Goal: Information Seeking & Learning: Learn about a topic

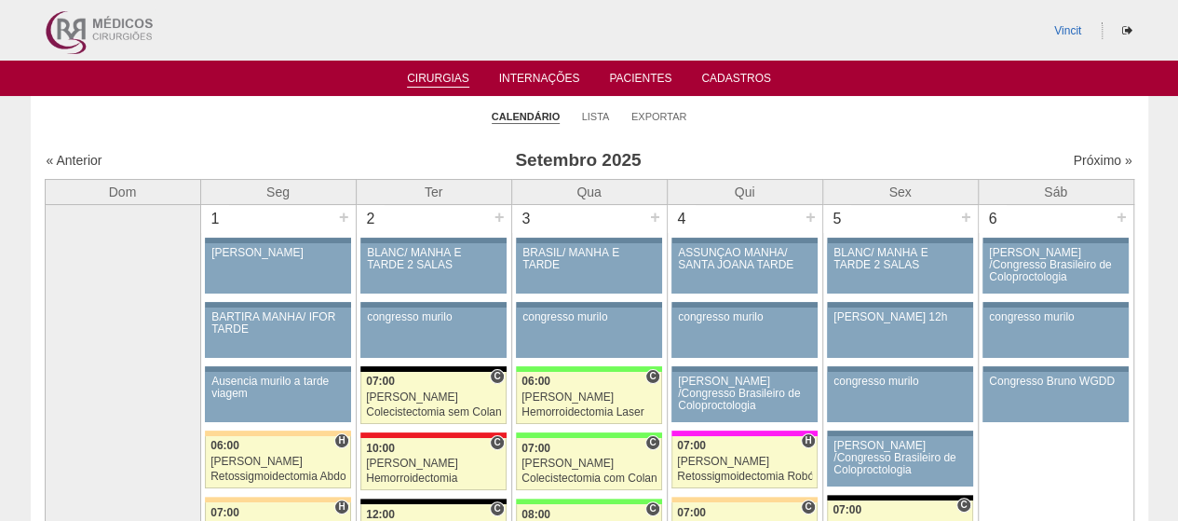
click at [253, 109] on ul "Calendário Lista Exportar" at bounding box center [590, 115] width 1118 height 39
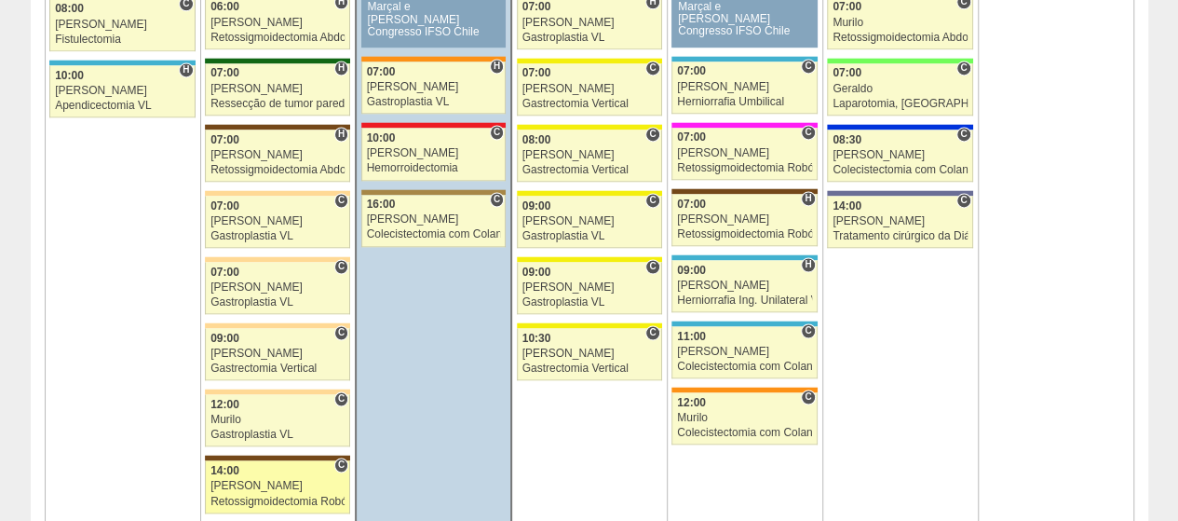
scroll to position [1397, 0]
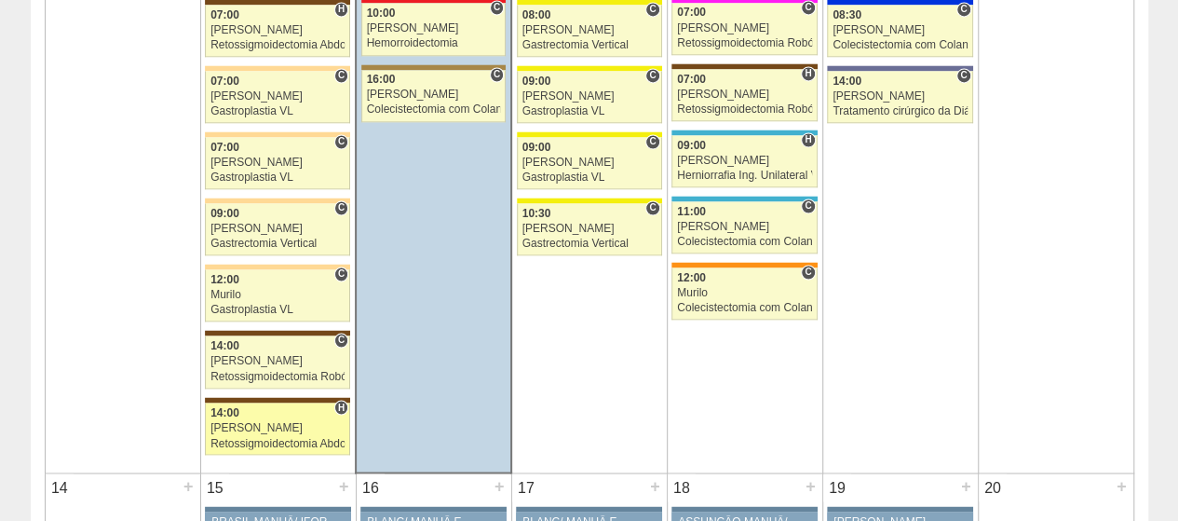
click at [261, 406] on div "14:00" at bounding box center [277, 412] width 134 height 12
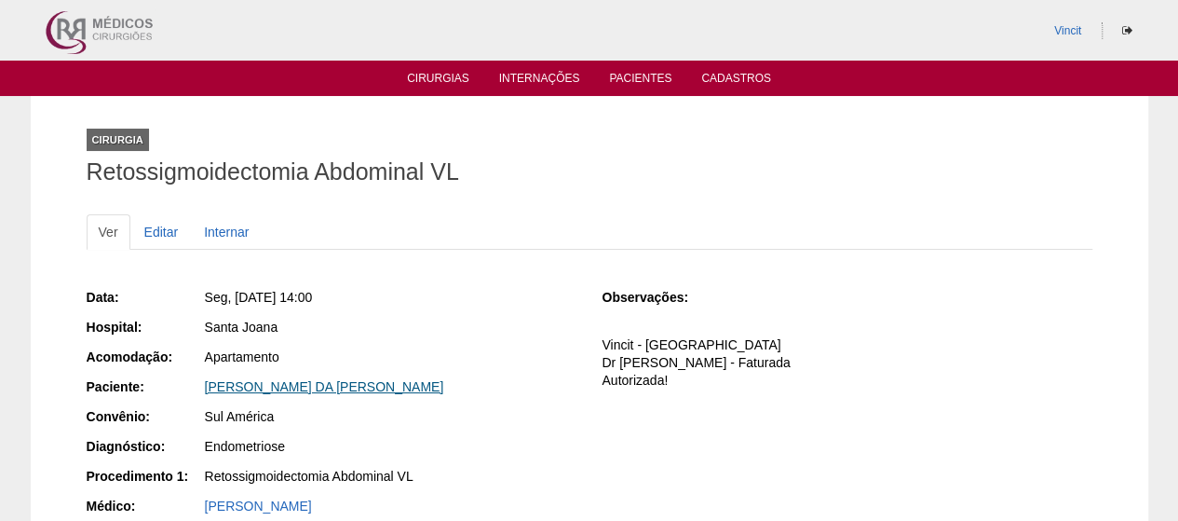
click at [401, 379] on link "[PERSON_NAME] DA [PERSON_NAME]" at bounding box center [324, 386] width 239 height 15
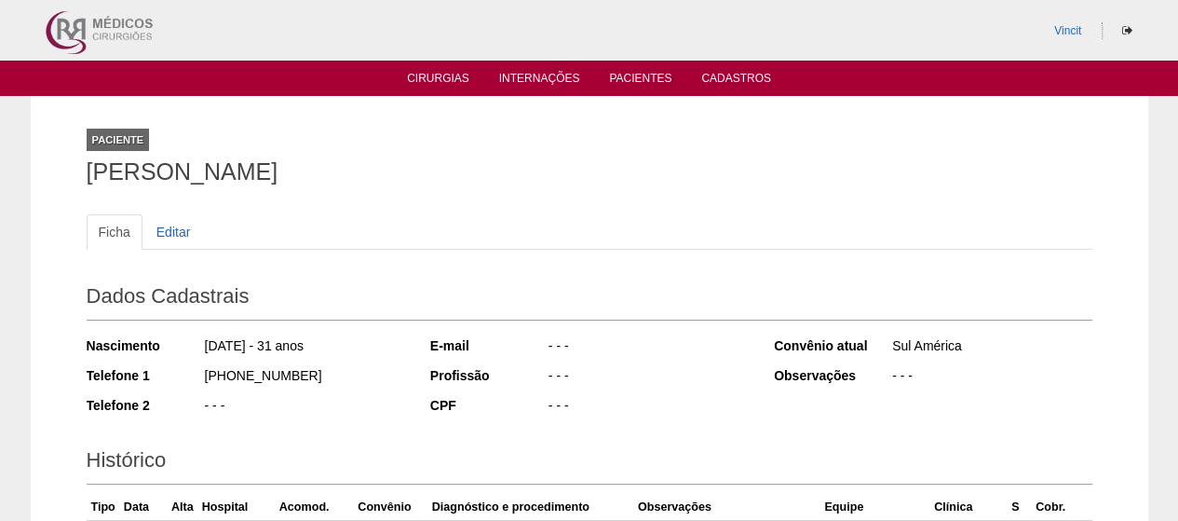
drag, startPoint x: 224, startPoint y: 169, endPoint x: 0, endPoint y: 169, distance: 223.5
click at [0, 169] on div "Paciente [PERSON_NAME] Ficha Editar Dados Cadastrais Nascimento [DATE] - 31 ano…" at bounding box center [589, 413] width 1178 height 634
copy h1 "[PERSON_NAME]"
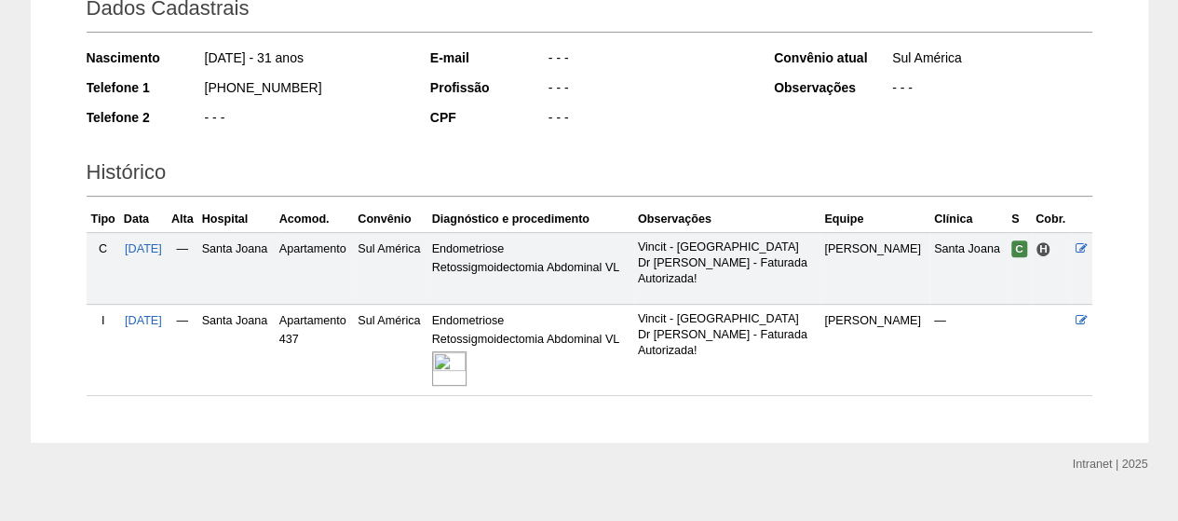
scroll to position [319, 0]
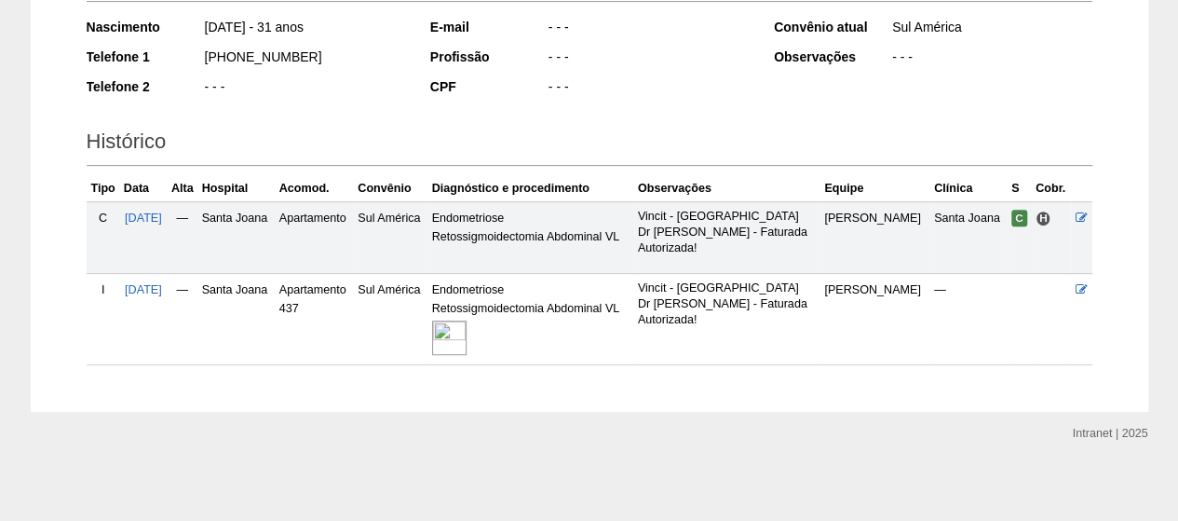
click at [480, 352] on div at bounding box center [531, 338] width 198 height 40
click at [467, 332] on img at bounding box center [449, 337] width 34 height 34
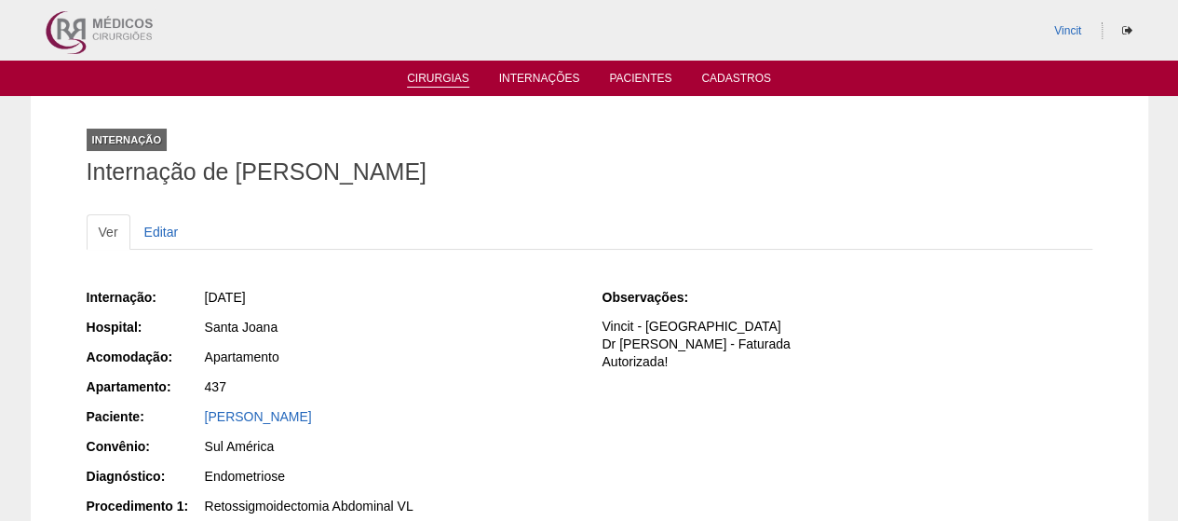
click at [442, 85] on link "Cirurgias" at bounding box center [438, 80] width 62 height 16
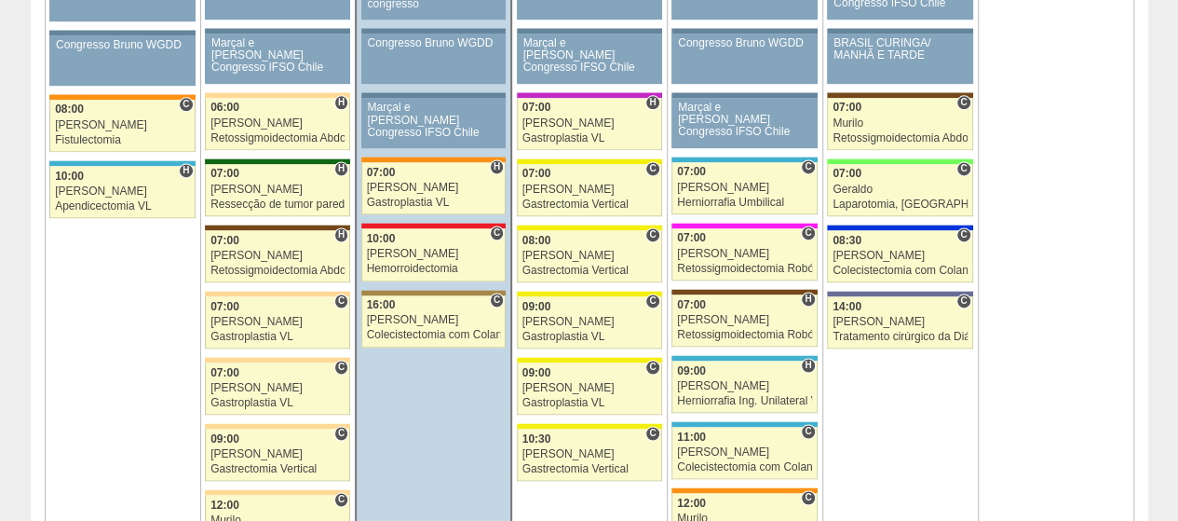
scroll to position [1304, 0]
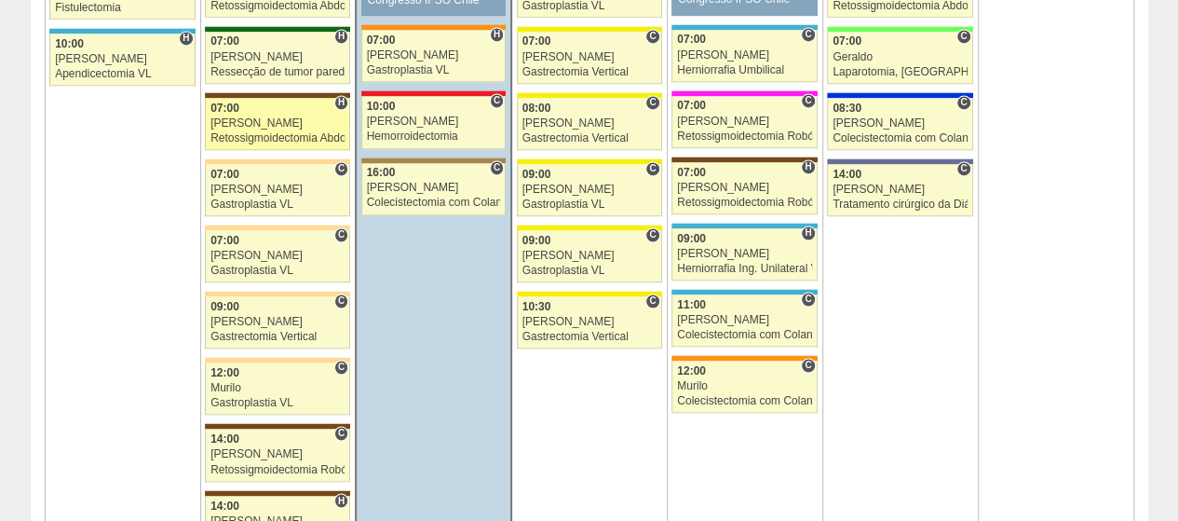
click at [293, 117] on div "[PERSON_NAME]" at bounding box center [277, 123] width 134 height 12
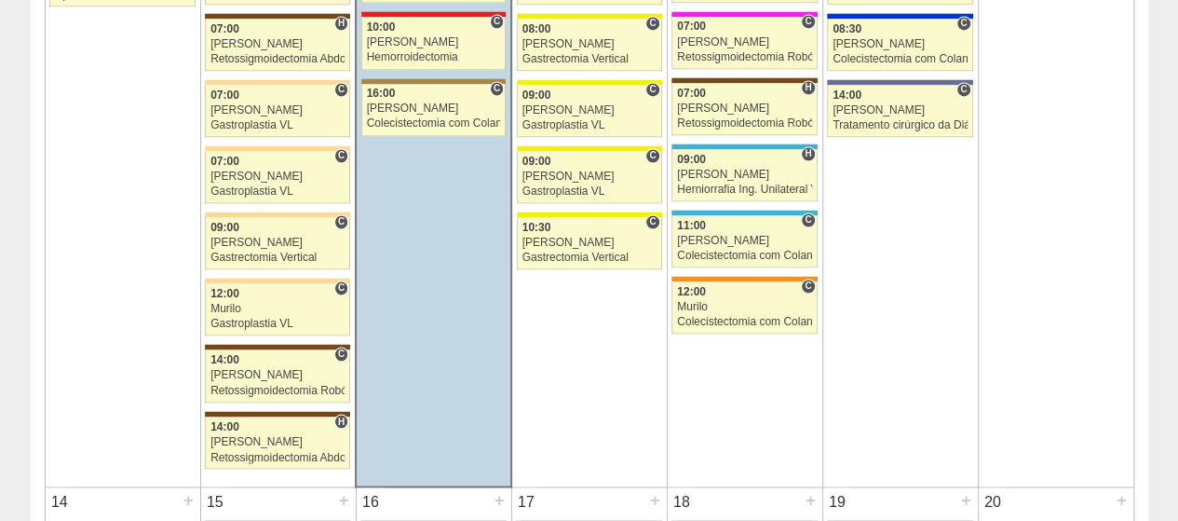
scroll to position [1490, 0]
